Goal: Information Seeking & Learning: Find specific fact

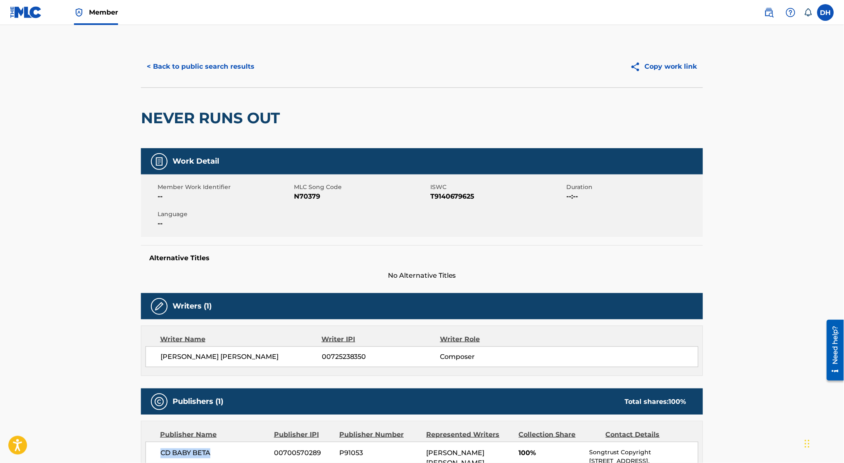
click at [195, 74] on button "< Back to public search results" at bounding box center [200, 66] width 119 height 21
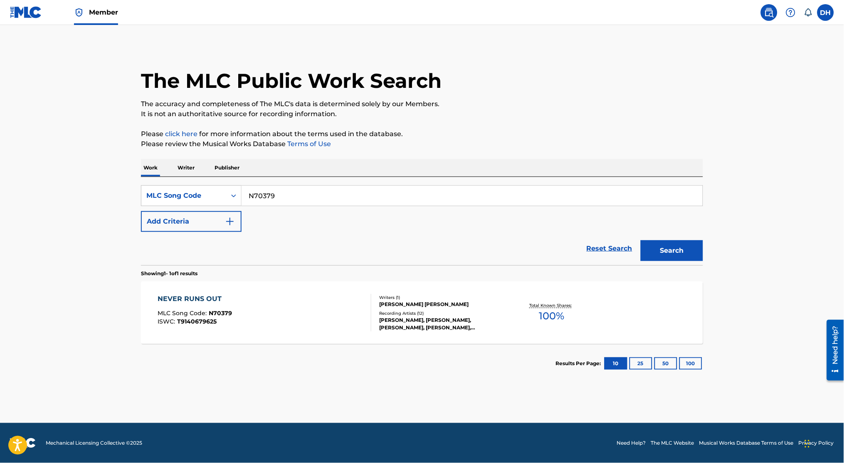
drag, startPoint x: 274, startPoint y: 192, endPoint x: 182, endPoint y: 181, distance: 93.0
click at [182, 181] on div "SearchWithCriteria4a0e8c5e-5ff9-468d-a8f1-5c7376086943 MLC Song Code N70379 Add…" at bounding box center [422, 221] width 562 height 88
paste input "WVALDX"
type input "WVALDX"
click at [641, 240] on button "Search" at bounding box center [672, 250] width 62 height 21
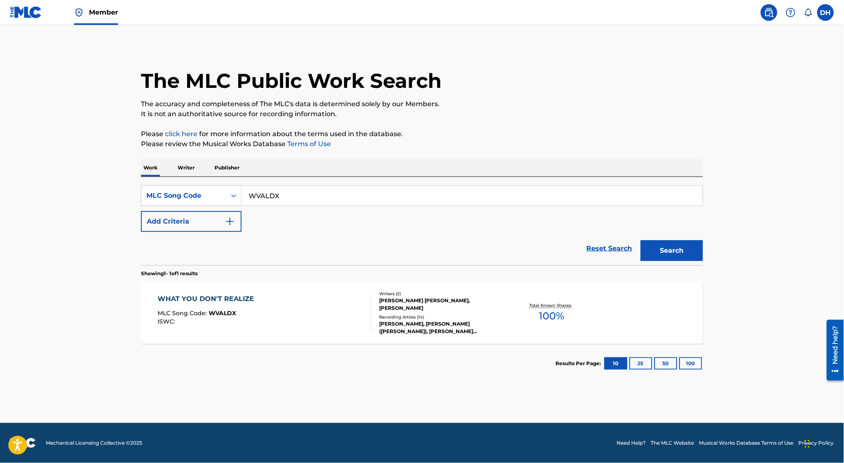
click at [270, 314] on div "WHAT YOU DON'T REALIZE MLC Song Code : WVALDX ISWC :" at bounding box center [265, 312] width 214 height 37
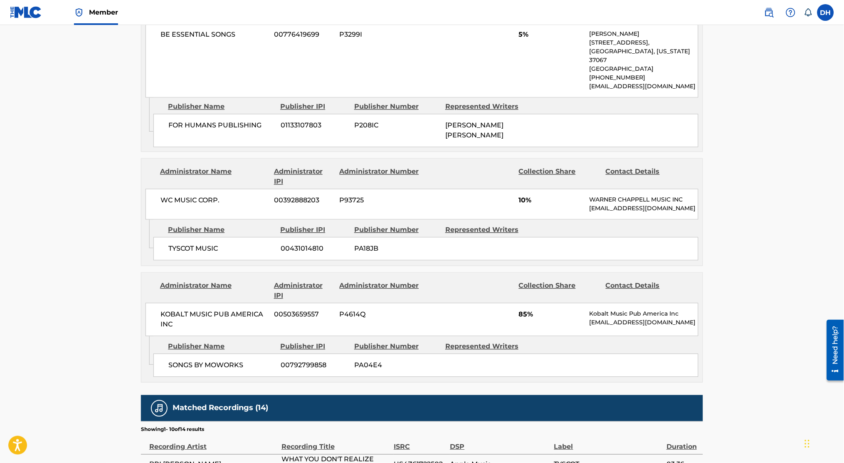
scroll to position [453, 0]
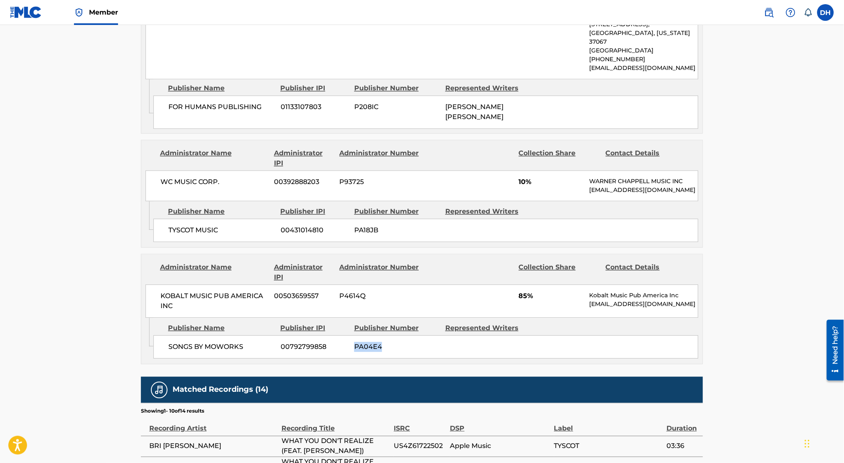
drag, startPoint x: 416, startPoint y: 351, endPoint x: 348, endPoint y: 359, distance: 68.7
click at [348, 359] on div "SONGS BY MOWORKS 00792799858 PA04E4" at bounding box center [425, 346] width 545 height 23
drag, startPoint x: 251, startPoint y: 354, endPoint x: 161, endPoint y: 361, distance: 90.1
click at [161, 359] on div "SONGS BY MOWORKS 00792799858 PA04E4" at bounding box center [425, 346] width 545 height 23
copy span "SONGS BY MOWORKS"
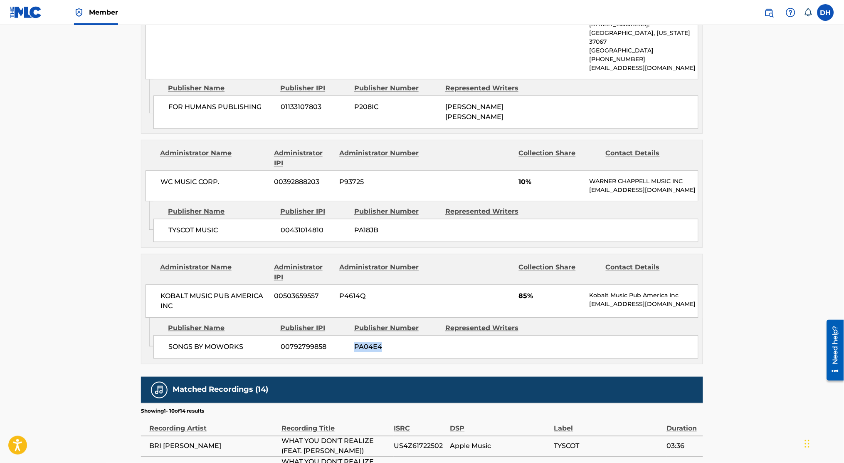
drag, startPoint x: 391, startPoint y: 354, endPoint x: 331, endPoint y: 364, distance: 60.7
click at [331, 359] on div "SONGS BY MOWORKS 00792799858 PA04E4" at bounding box center [425, 346] width 545 height 23
copy div "PA04E4"
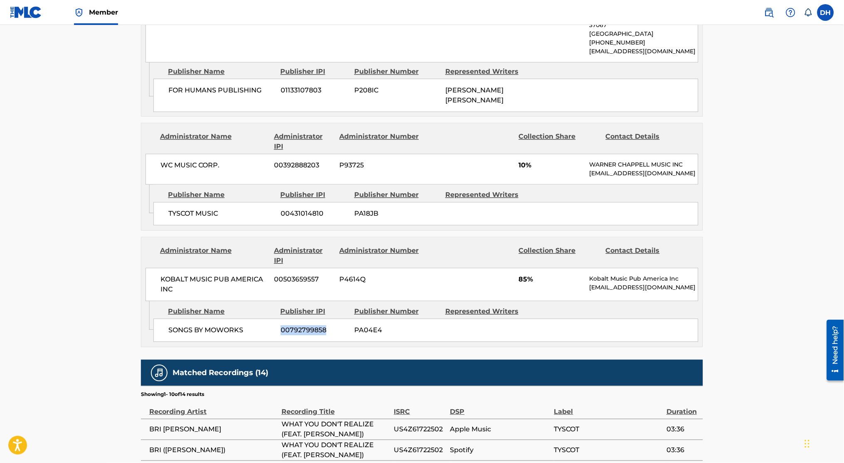
drag, startPoint x: 282, startPoint y: 337, endPoint x: 327, endPoint y: 338, distance: 44.5
click at [327, 335] on span "00792799858" at bounding box center [314, 330] width 67 height 10
copy span "00792799858"
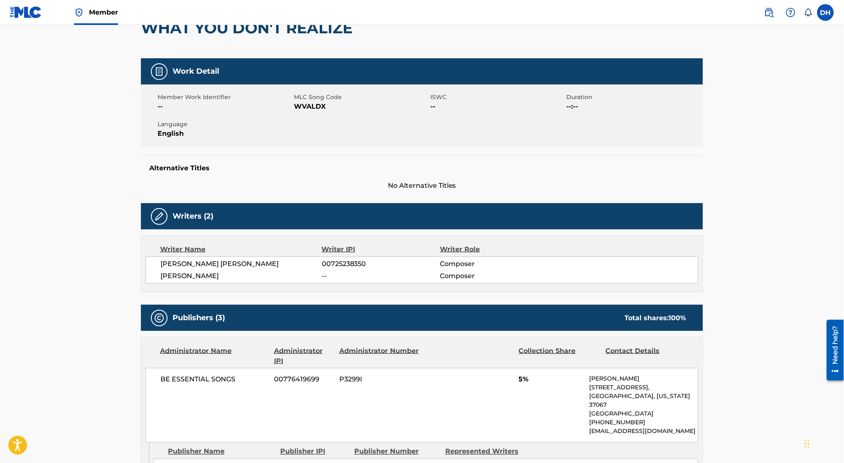
scroll to position [89, 0]
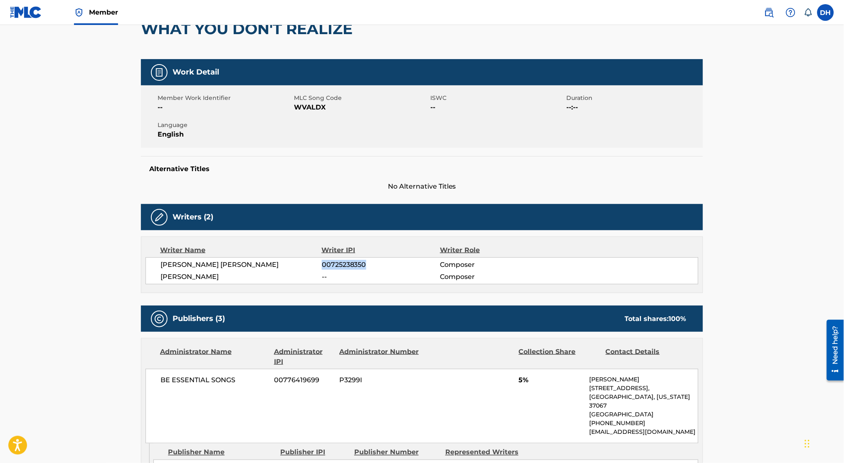
drag, startPoint x: 322, startPoint y: 265, endPoint x: 367, endPoint y: 265, distance: 45.3
click at [367, 265] on span "00725238350" at bounding box center [381, 265] width 118 height 10
copy span "00725238350"
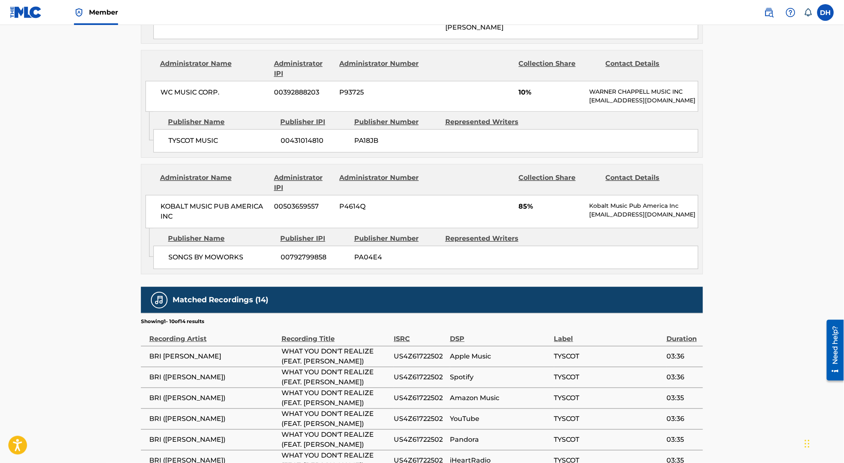
scroll to position [543, 0]
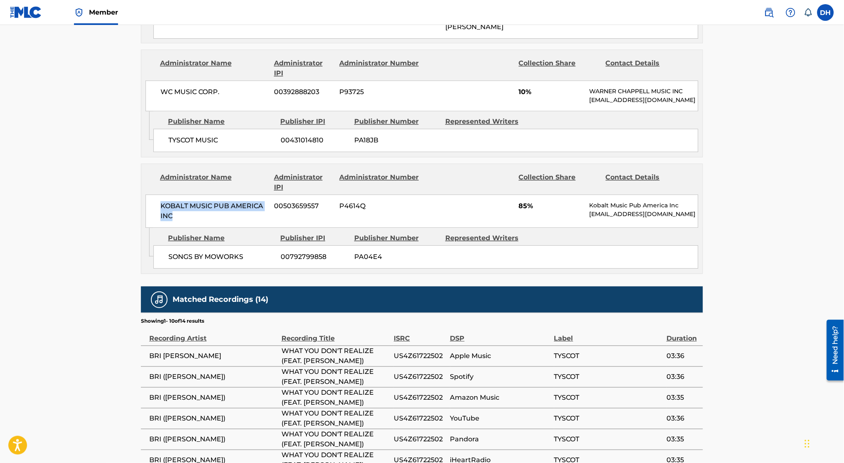
drag, startPoint x: 186, startPoint y: 225, endPoint x: 153, endPoint y: 213, distance: 35.5
click at [153, 213] on div "KOBALT MUSIC PUB AMERICA INC 00503659557 P4614Q 85% Kobalt Music Pub America In…" at bounding box center [422, 210] width 553 height 33
copy span "KOBALT MUSIC PUB AMERICA INC"
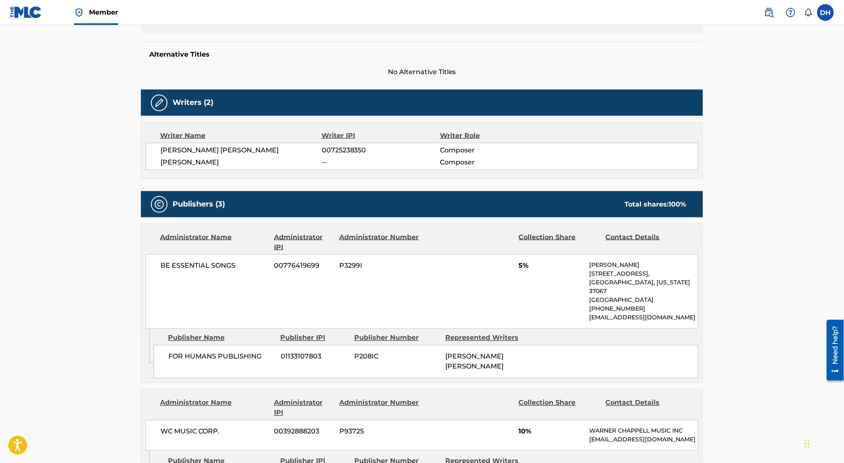
scroll to position [0, 0]
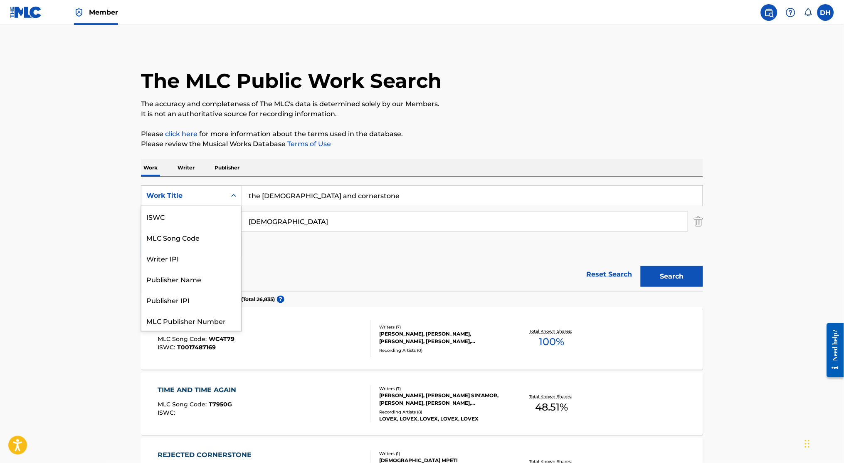
click at [207, 198] on div "Work Title" at bounding box center [183, 196] width 75 height 10
click at [200, 219] on div "MLC Song Code" at bounding box center [191, 216] width 100 height 21
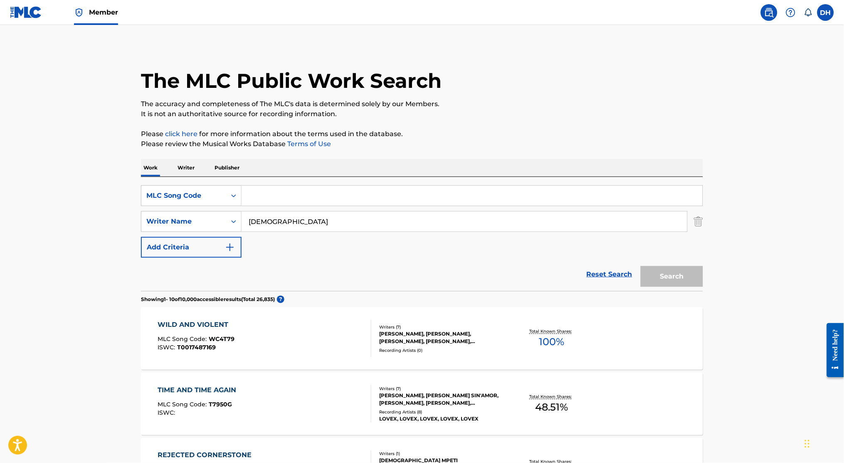
click at [262, 195] on input "Search Form" at bounding box center [472, 196] width 461 height 20
paste input "W63KRZ/W625JQ"
drag, startPoint x: 319, startPoint y: 195, endPoint x: 278, endPoint y: 197, distance: 41.6
click at [278, 197] on input "W63KRZ/W625JQ" at bounding box center [472, 196] width 461 height 20
type input "W63KRZ"
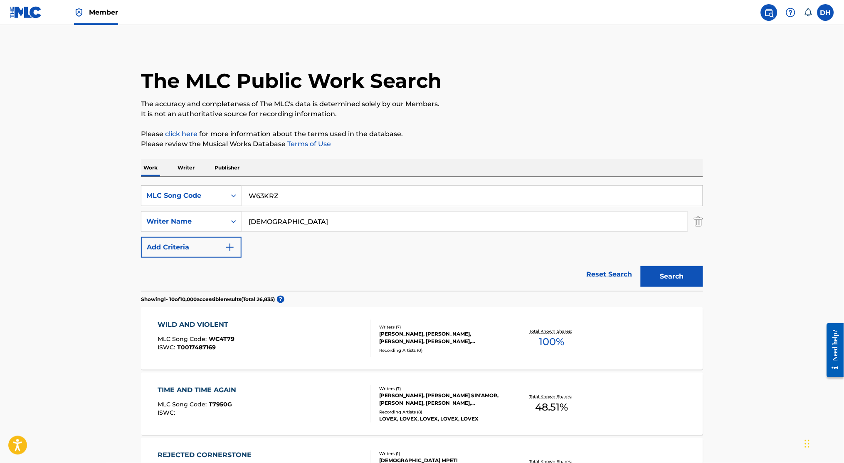
click at [693, 225] on div "SearchWithCriteria63d69fe9-f7d5-4b2b-9125-5dcd50b8a862 Writer Name christian" at bounding box center [422, 221] width 562 height 21
click at [694, 219] on img "Search Form" at bounding box center [698, 221] width 9 height 21
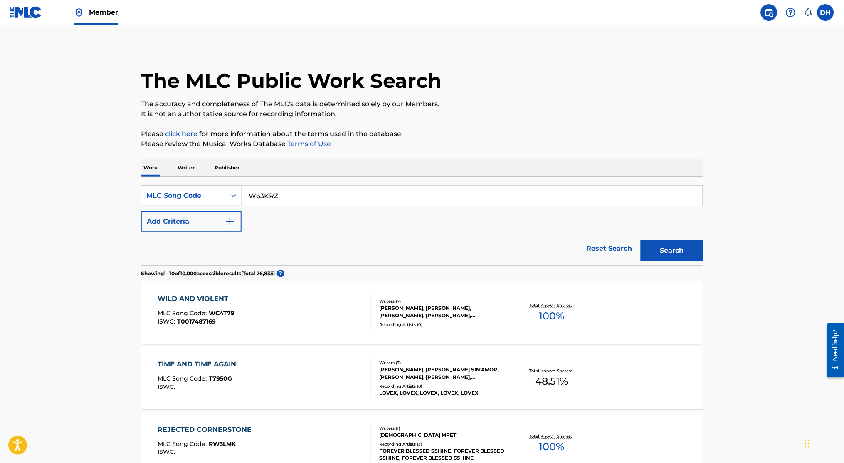
click at [668, 251] on button "Search" at bounding box center [672, 250] width 62 height 21
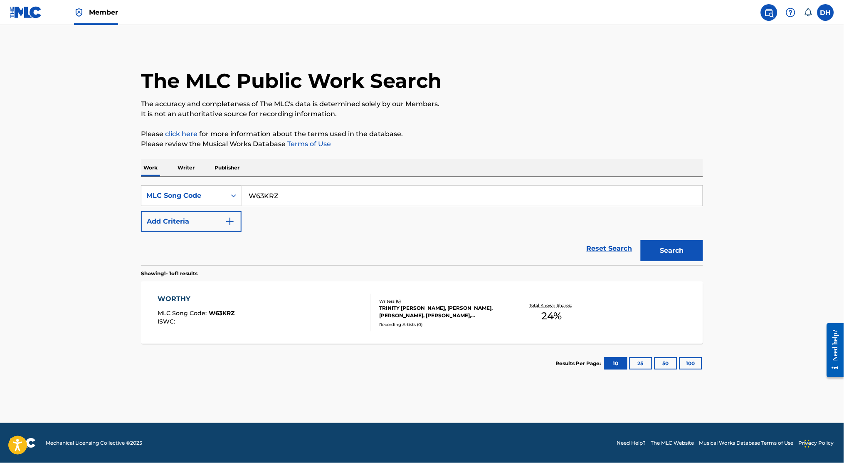
click at [194, 319] on div "ISWC :" at bounding box center [196, 321] width 77 height 6
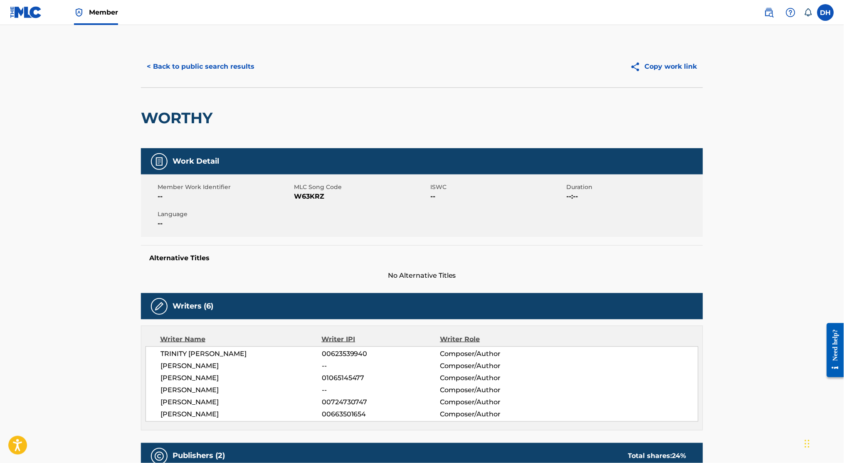
click at [188, 61] on button "< Back to public search results" at bounding box center [200, 66] width 119 height 21
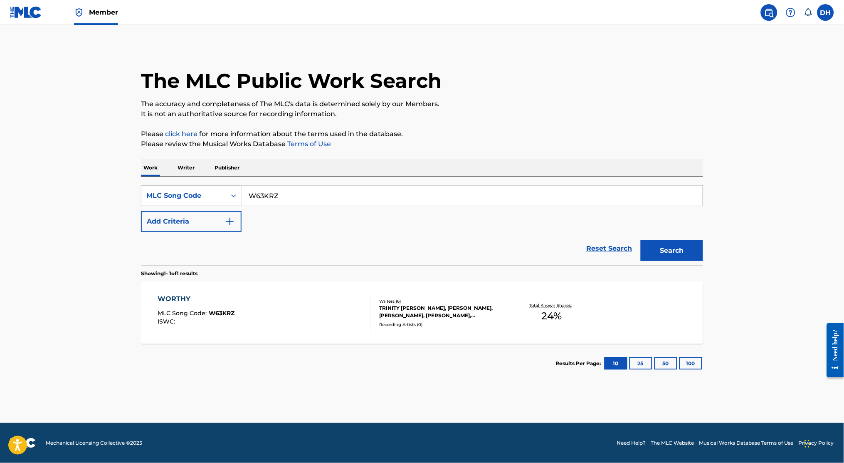
drag, startPoint x: 293, startPoint y: 191, endPoint x: 0, endPoint y: 185, distance: 292.9
click at [0, 186] on html "Accessibility Screen-Reader Guide, Feedback, and Issue Reporting | New window M…" at bounding box center [422, 231] width 844 height 463
paste input "/W625JQ"
click at [0, 186] on html "Accessibility Screen-Reader Guide, Feedback, and Issue Reporting | New window M…" at bounding box center [422, 231] width 844 height 463
drag, startPoint x: 283, startPoint y: 195, endPoint x: 138, endPoint y: 174, distance: 146.7
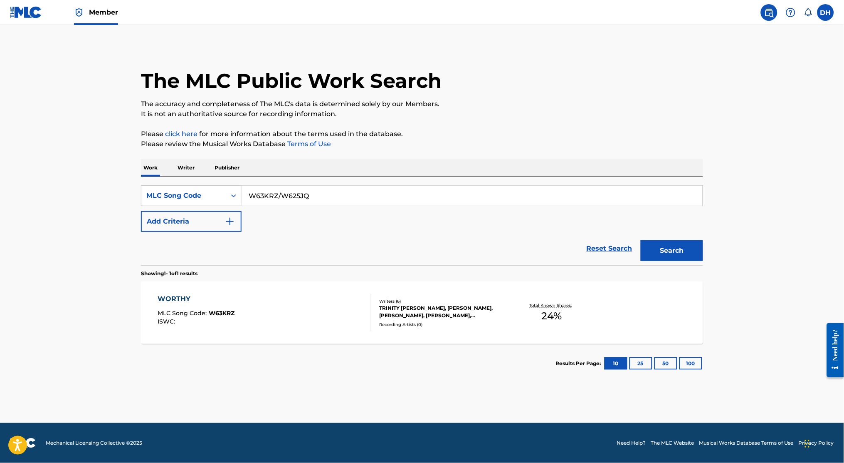
click at [138, 174] on div "The MLC Public Work Search The accuracy and completeness of The MLC's data is d…" at bounding box center [422, 214] width 582 height 337
drag, startPoint x: 280, startPoint y: 195, endPoint x: 180, endPoint y: 207, distance: 100.5
click at [180, 207] on div "SearchWithCriteria3b6c5c6d-ce93-4395-88dd-329115b17d7e MLC Song Code W63KRZ/W62…" at bounding box center [422, 208] width 562 height 47
type input "W625JQ"
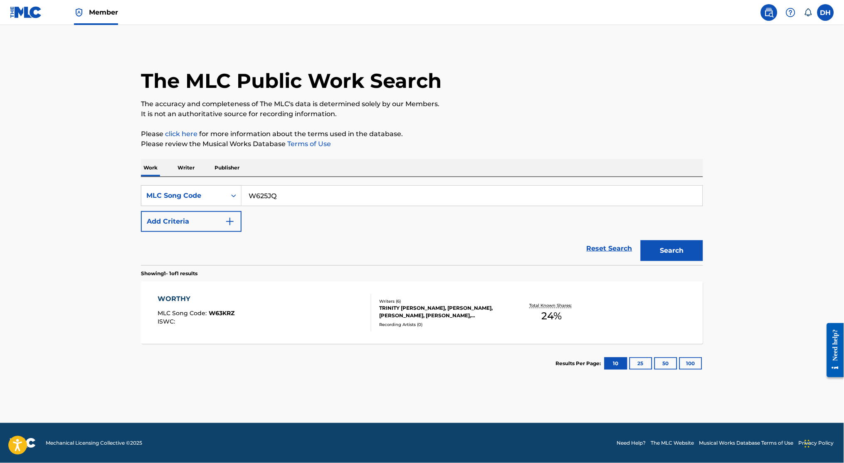
click at [641, 240] on button "Search" at bounding box center [672, 250] width 62 height 21
click at [271, 311] on div "WORTHY MLC Song Code : W625JQ ISWC :" at bounding box center [265, 312] width 214 height 37
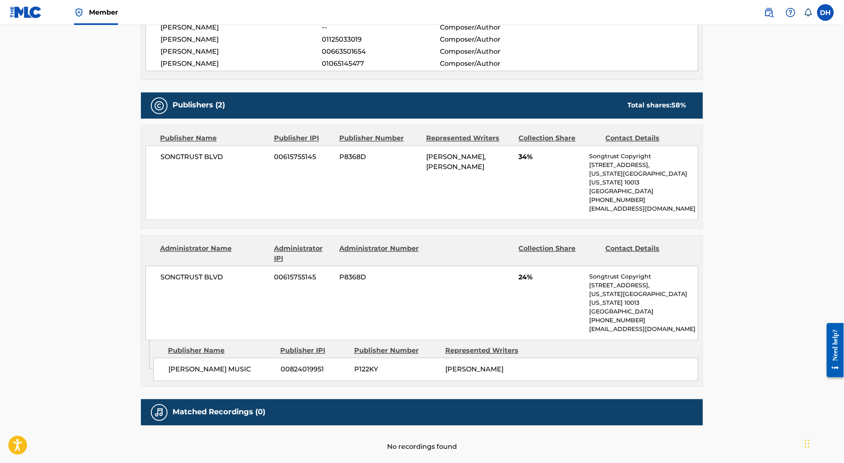
scroll to position [351, 0]
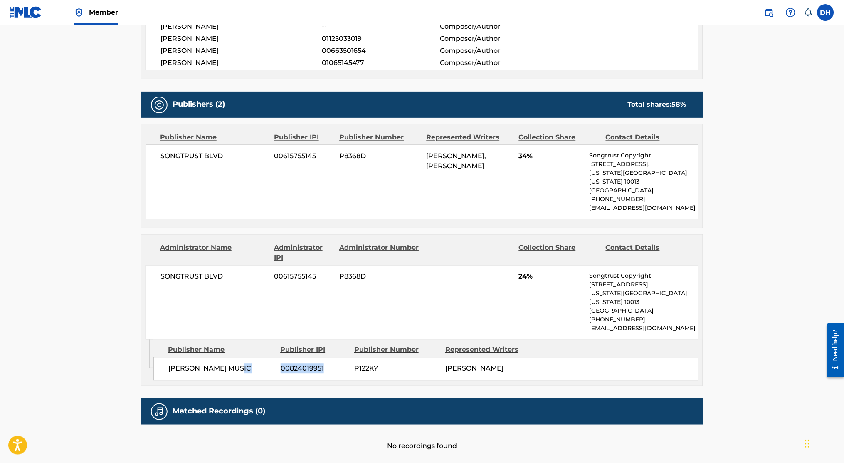
drag, startPoint x: 328, startPoint y: 354, endPoint x: 269, endPoint y: 359, distance: 59.3
click at [269, 359] on div "[PERSON_NAME] MUSIC 00824019951 P122KY [PERSON_NAME]" at bounding box center [425, 368] width 545 height 23
copy div "00824019951"
drag, startPoint x: 390, startPoint y: 350, endPoint x: 346, endPoint y: 352, distance: 43.7
click at [346, 357] on div "[PERSON_NAME] MUSIC 00824019951 P122KY [PERSON_NAME]" at bounding box center [425, 368] width 545 height 23
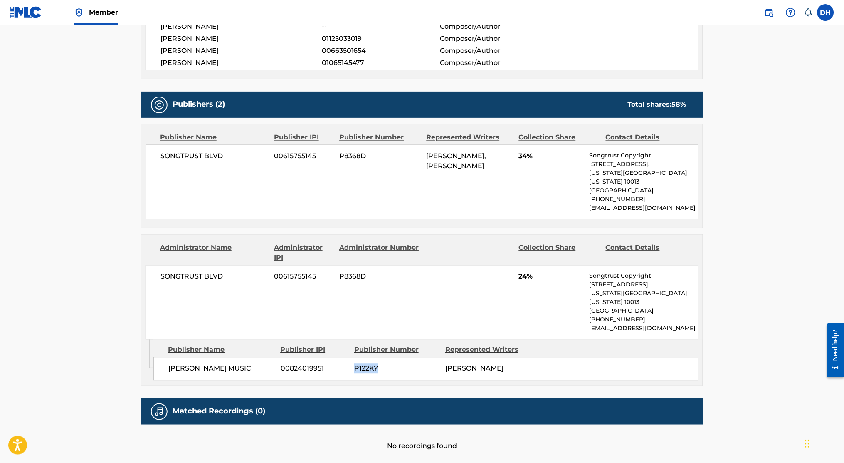
copy div "P122KY"
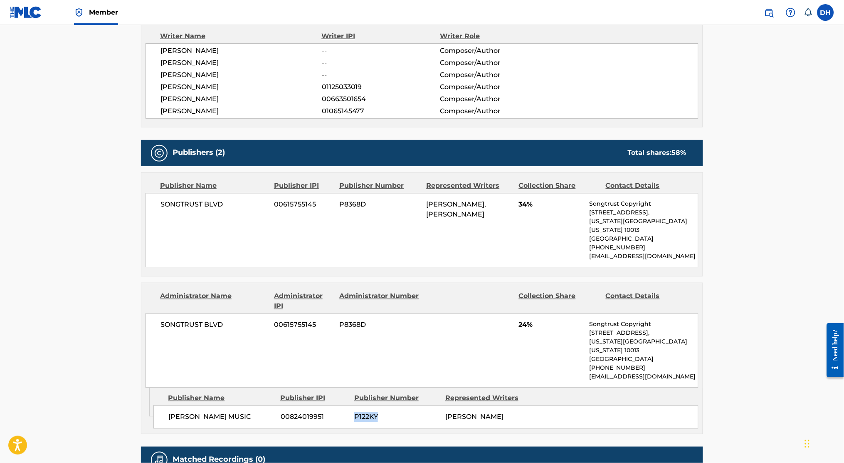
scroll to position [302, 0]
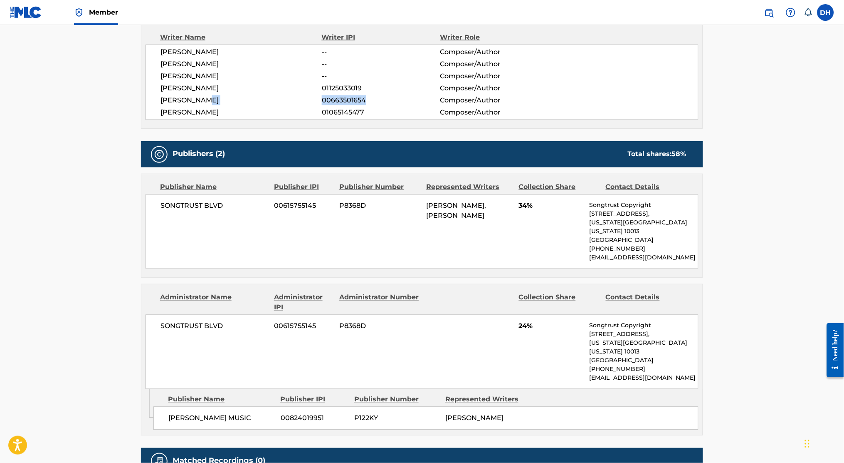
drag, startPoint x: 373, startPoint y: 101, endPoint x: 310, endPoint y: 102, distance: 62.4
click at [310, 102] on div "NAOMI RAINE 00663501654 Composer/Author" at bounding box center [430, 100] width 538 height 10
copy div "00663501654"
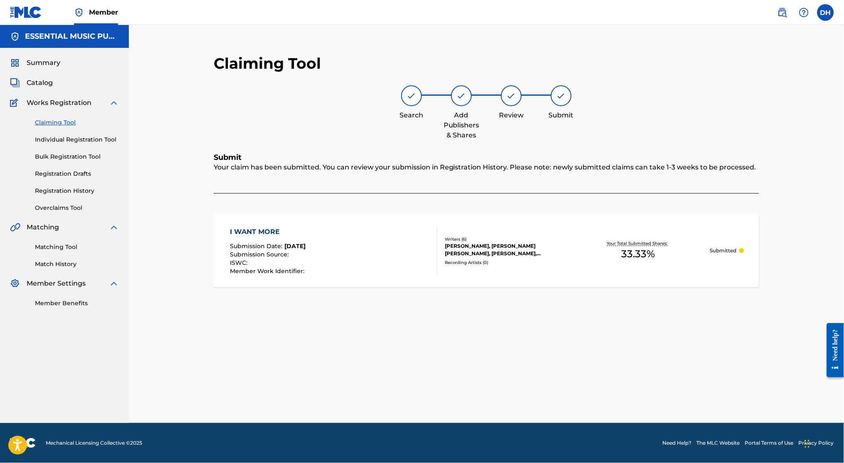
click at [782, 17] on img at bounding box center [783, 12] width 10 height 10
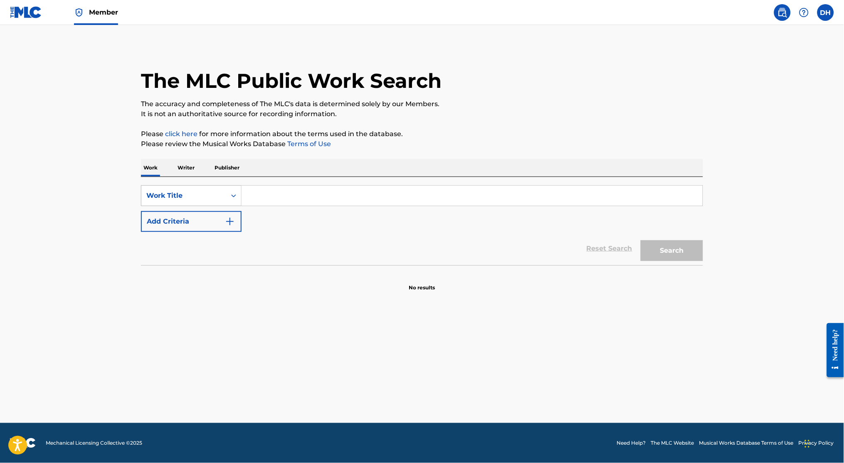
click at [216, 186] on div "Work Title" at bounding box center [191, 195] width 101 height 21
click at [205, 220] on div "MLC Song Code" at bounding box center [191, 216] width 100 height 21
click at [257, 204] on input "Search Form" at bounding box center [472, 196] width 461 height 20
paste input "SC5223"
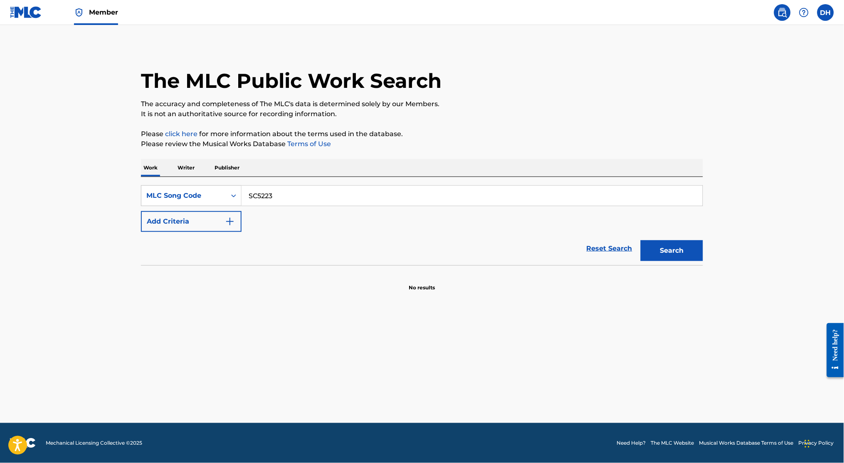
type input "SC5223"
click at [641, 240] on button "Search" at bounding box center [672, 250] width 62 height 21
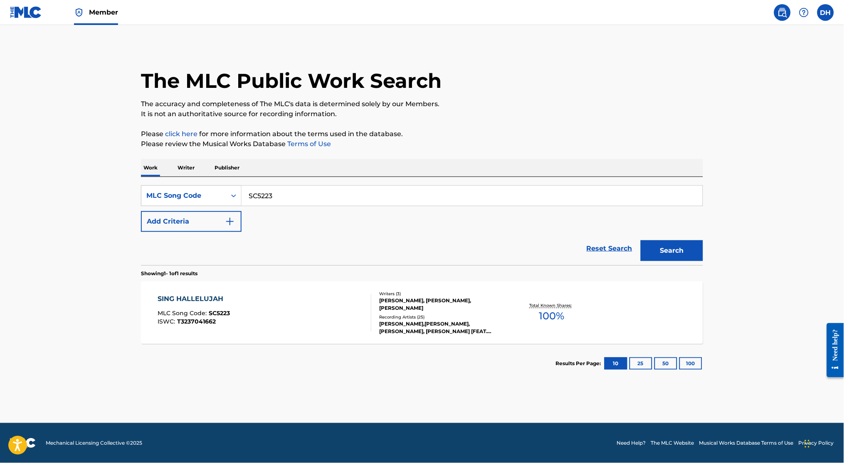
click at [252, 319] on div "SING HALLELUJAH MLC Song Code : SC5223 ISWC : T3237041662" at bounding box center [265, 312] width 214 height 37
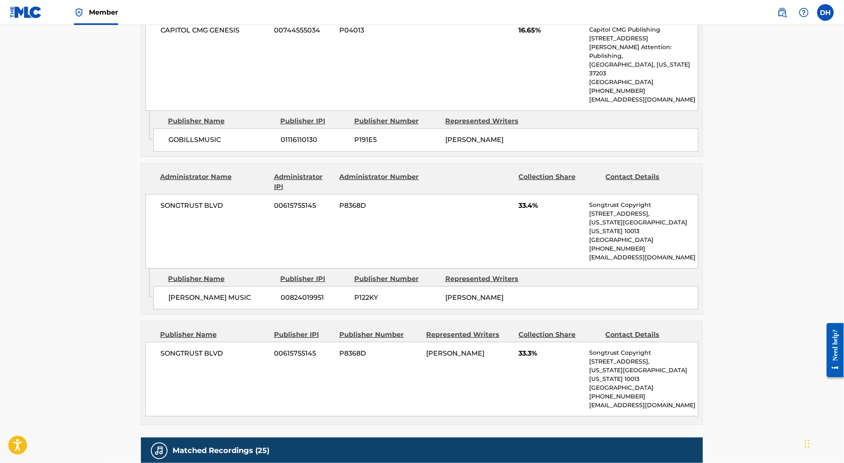
scroll to position [634, 0]
drag, startPoint x: 329, startPoint y: 282, endPoint x: 277, endPoint y: 286, distance: 53.0
click at [277, 286] on div "[PERSON_NAME] MUSIC 00824019951 P122KY [PERSON_NAME]" at bounding box center [425, 297] width 545 height 23
copy div "00824019951"
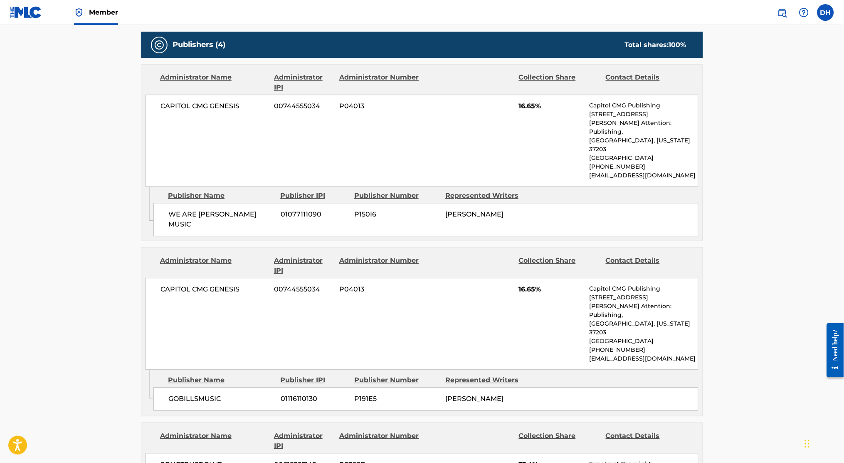
scroll to position [371, 0]
